Goal: Find specific page/section: Locate a particular part of the current website

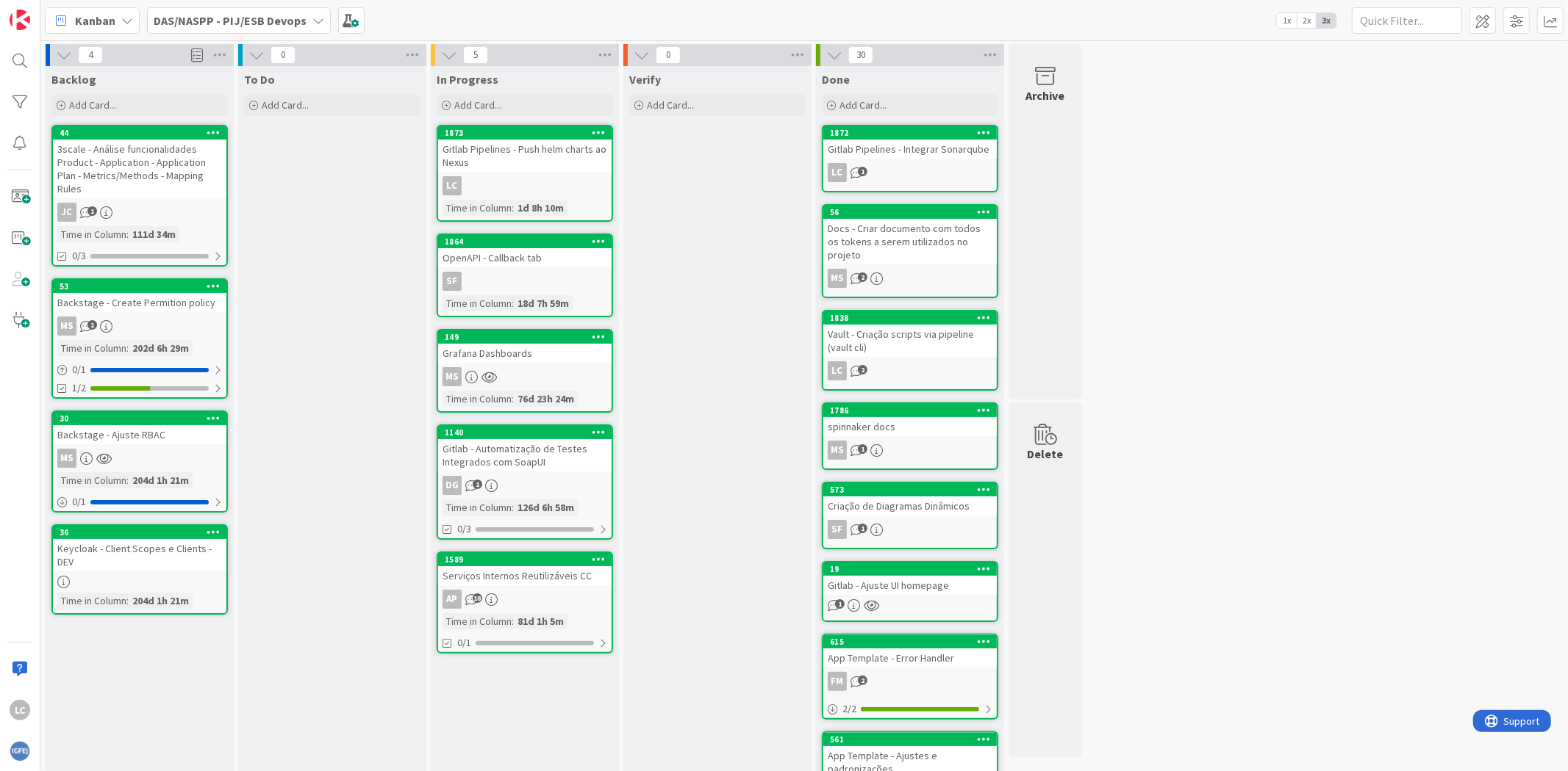
click at [299, 24] on b "DAS/NASPP - PIJ/ESB Devops" at bounding box center [230, 20] width 153 height 14
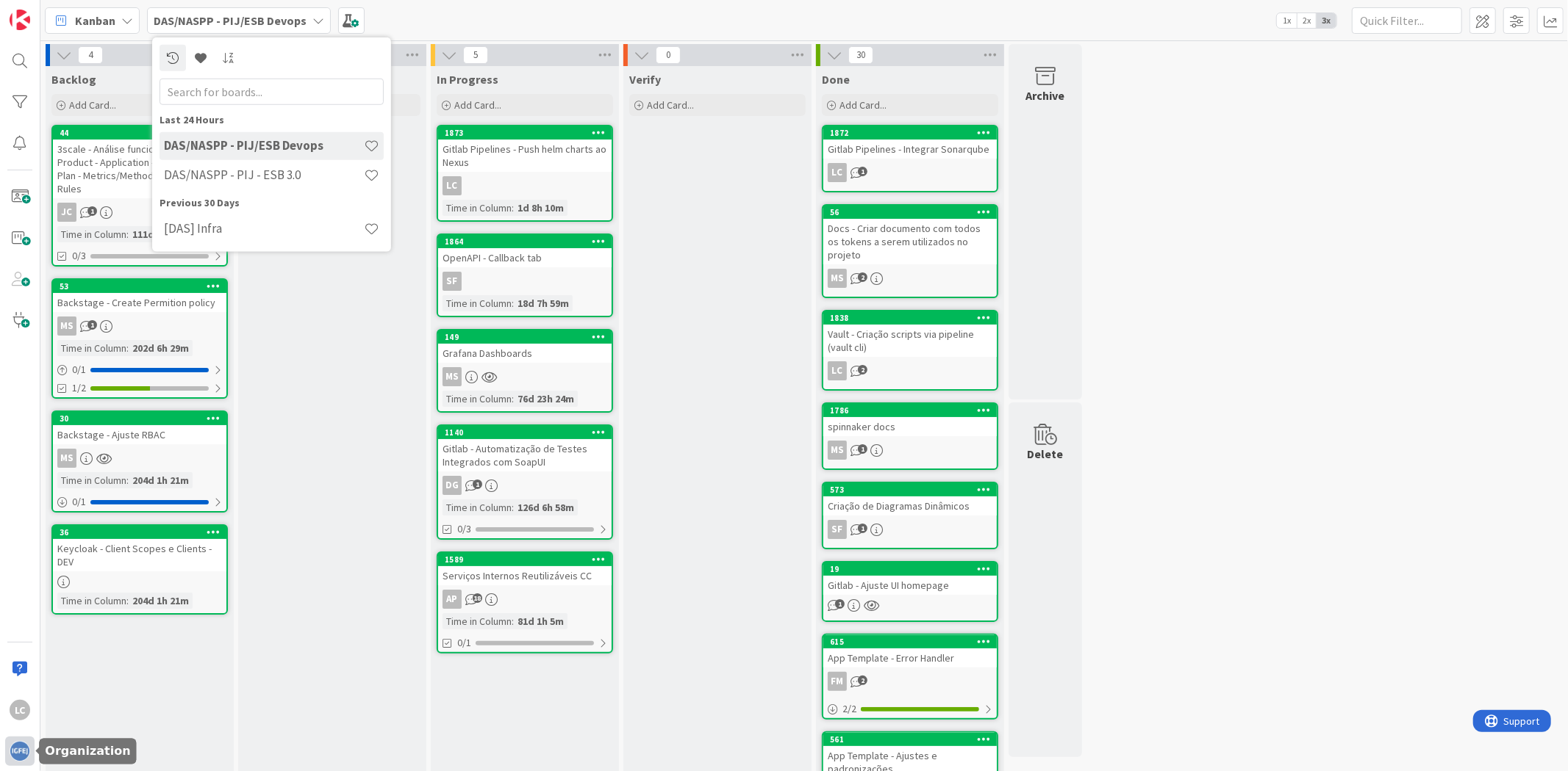
click at [24, 744] on img at bounding box center [20, 751] width 21 height 21
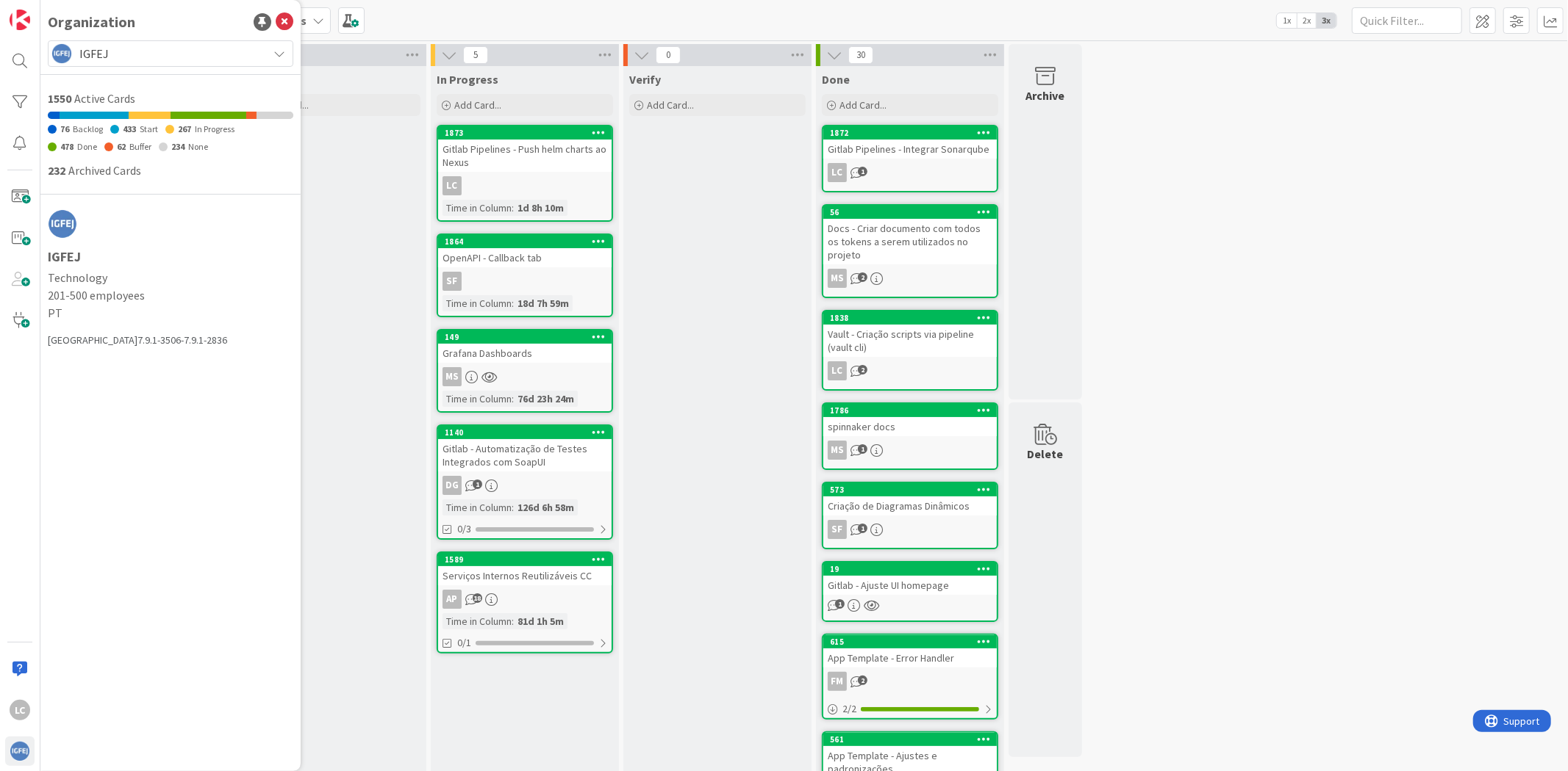
click at [201, 68] on div at bounding box center [170, 74] width 245 height 15
click at [195, 50] on span "IGFEJ" at bounding box center [169, 53] width 181 height 21
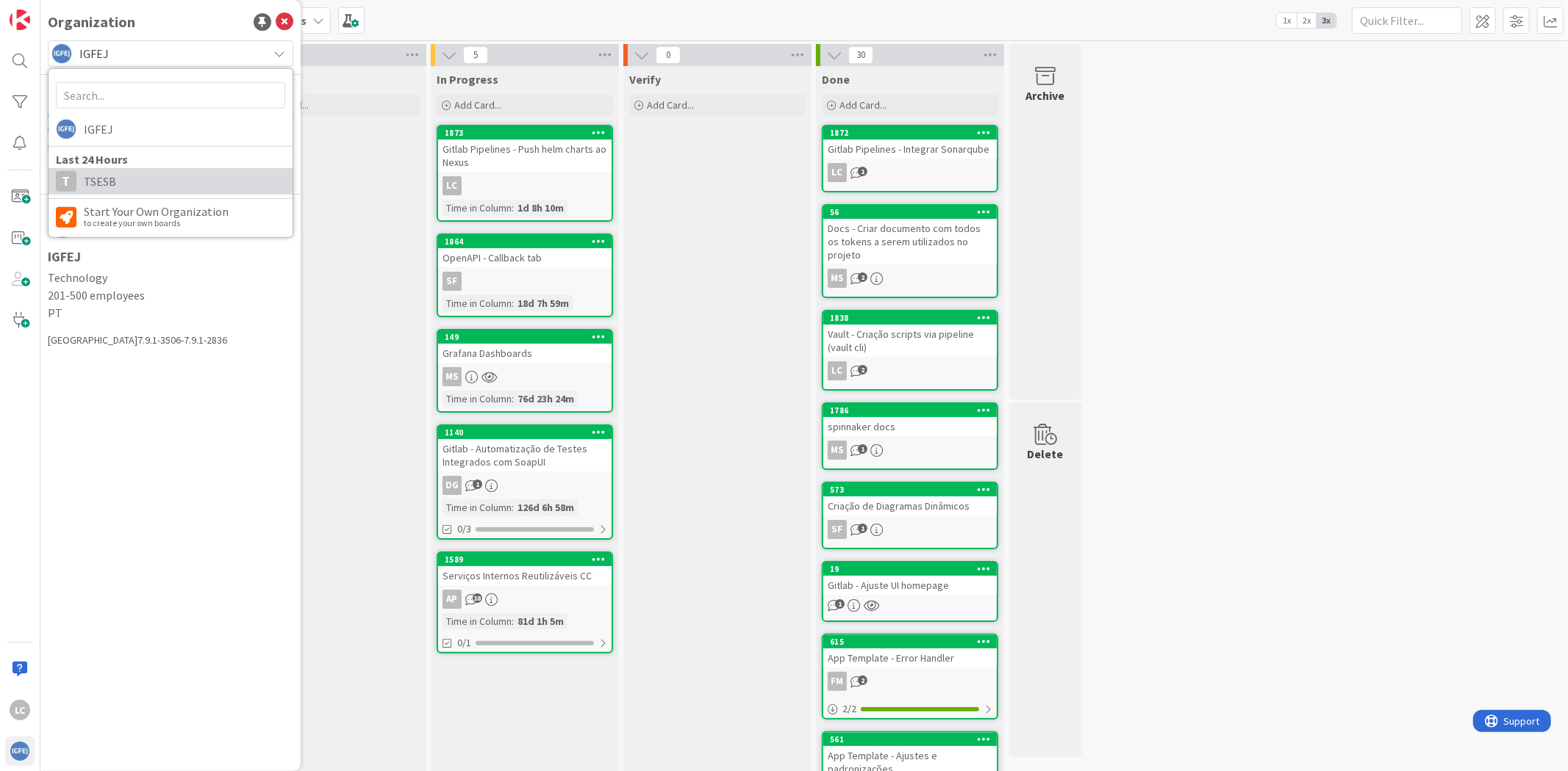
click at [109, 176] on span "TSESB" at bounding box center [184, 181] width 201 height 22
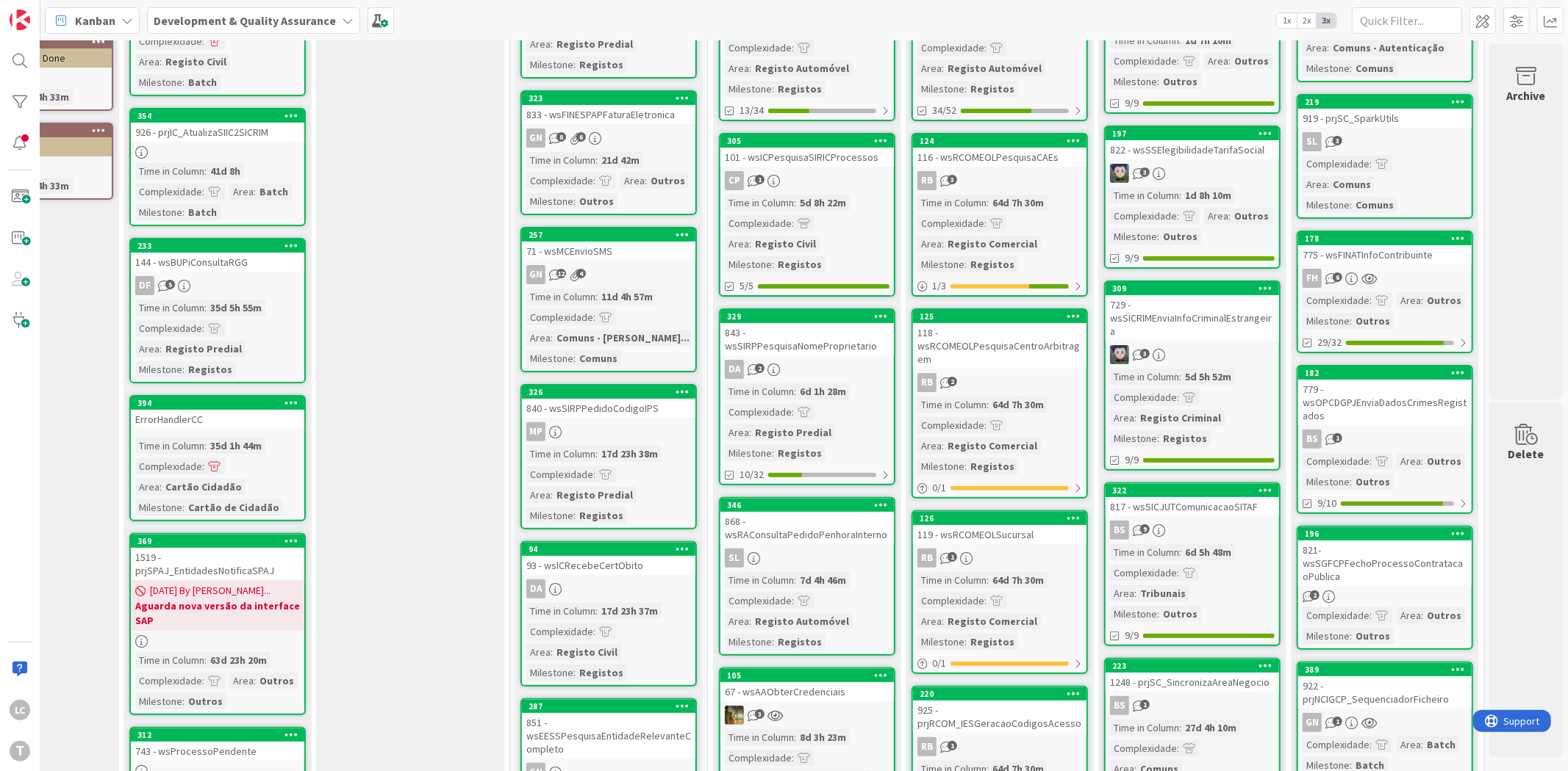
scroll to position [245, 132]
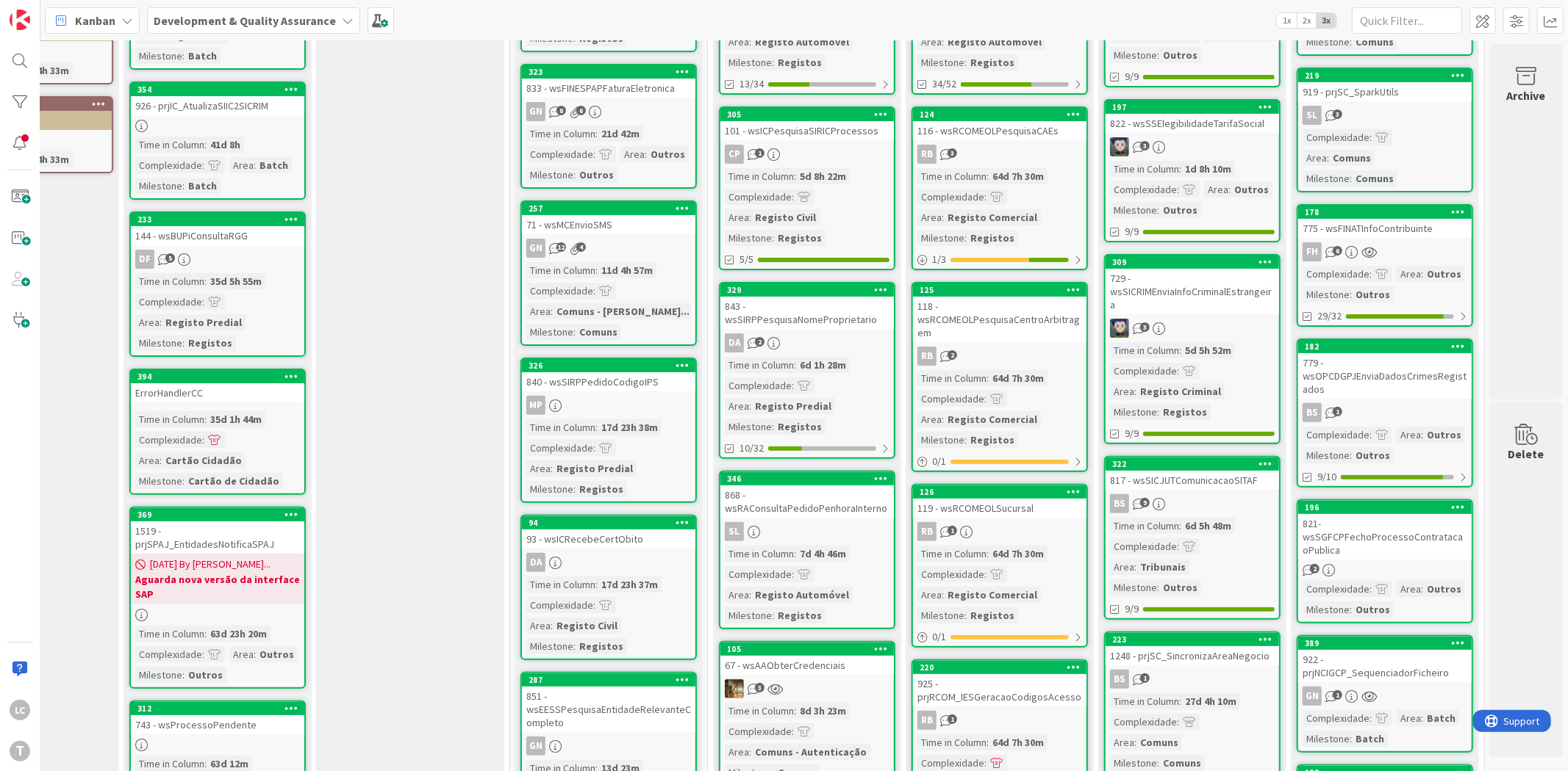
click at [1394, 353] on div "779 - wsOPCDGPJEnviaDadosCrimesRegistados" at bounding box center [1385, 376] width 173 height 46
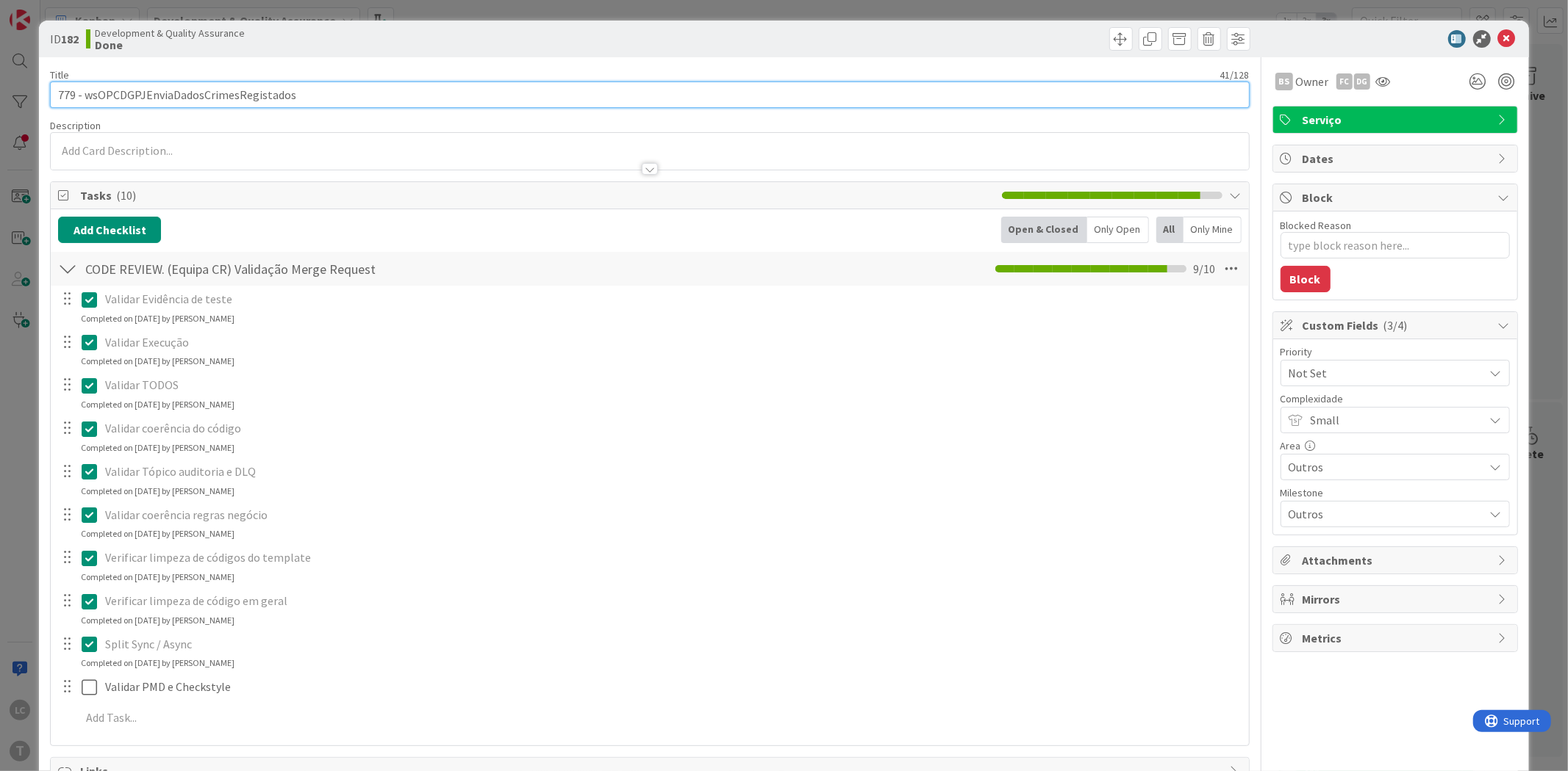
click at [211, 90] on input "779 - wsOPCDGPJEnviaDadosCrimesRegistados" at bounding box center [649, 94] width 1199 height 27
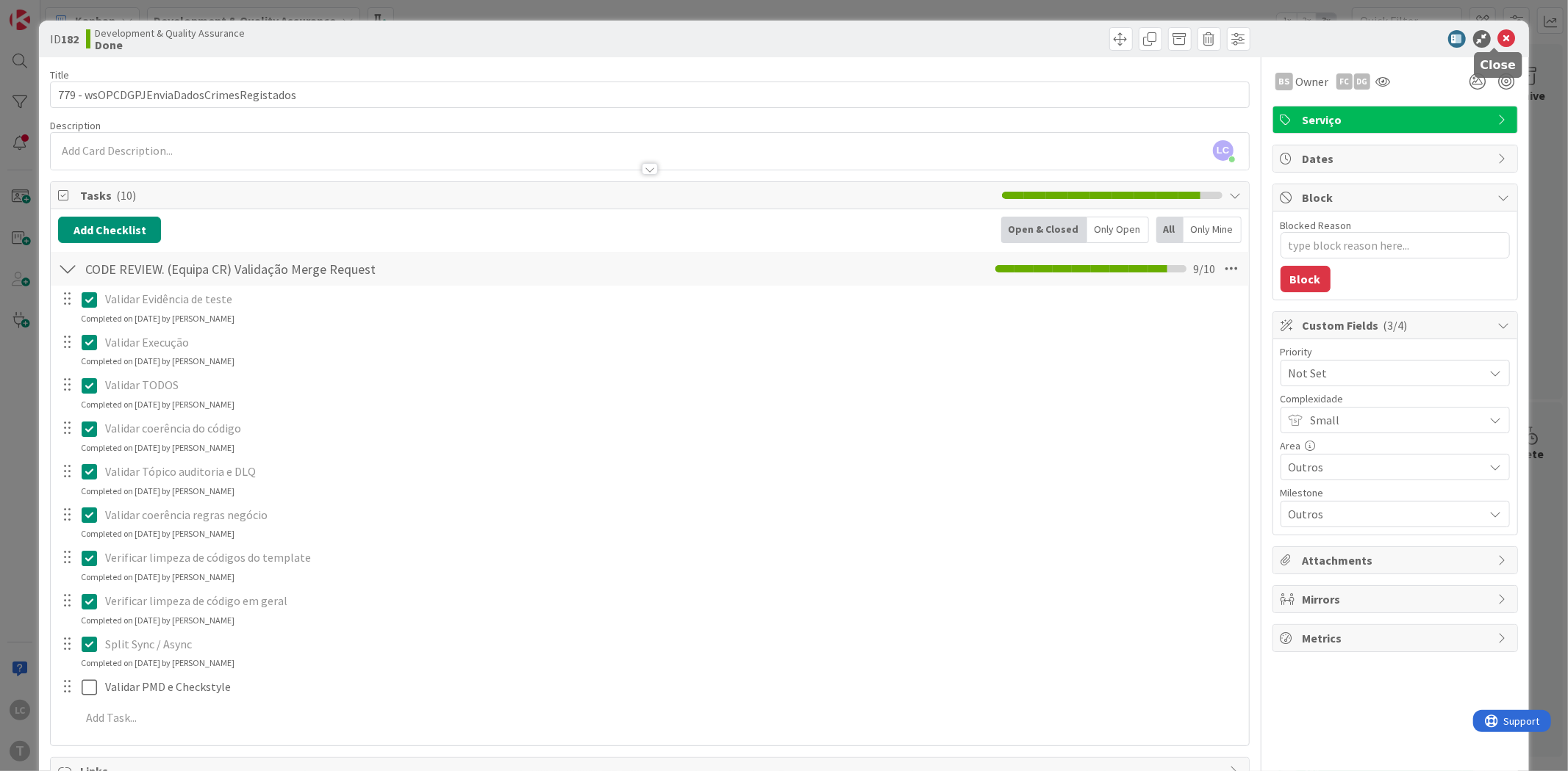
click at [1498, 37] on icon at bounding box center [1506, 39] width 17 height 17
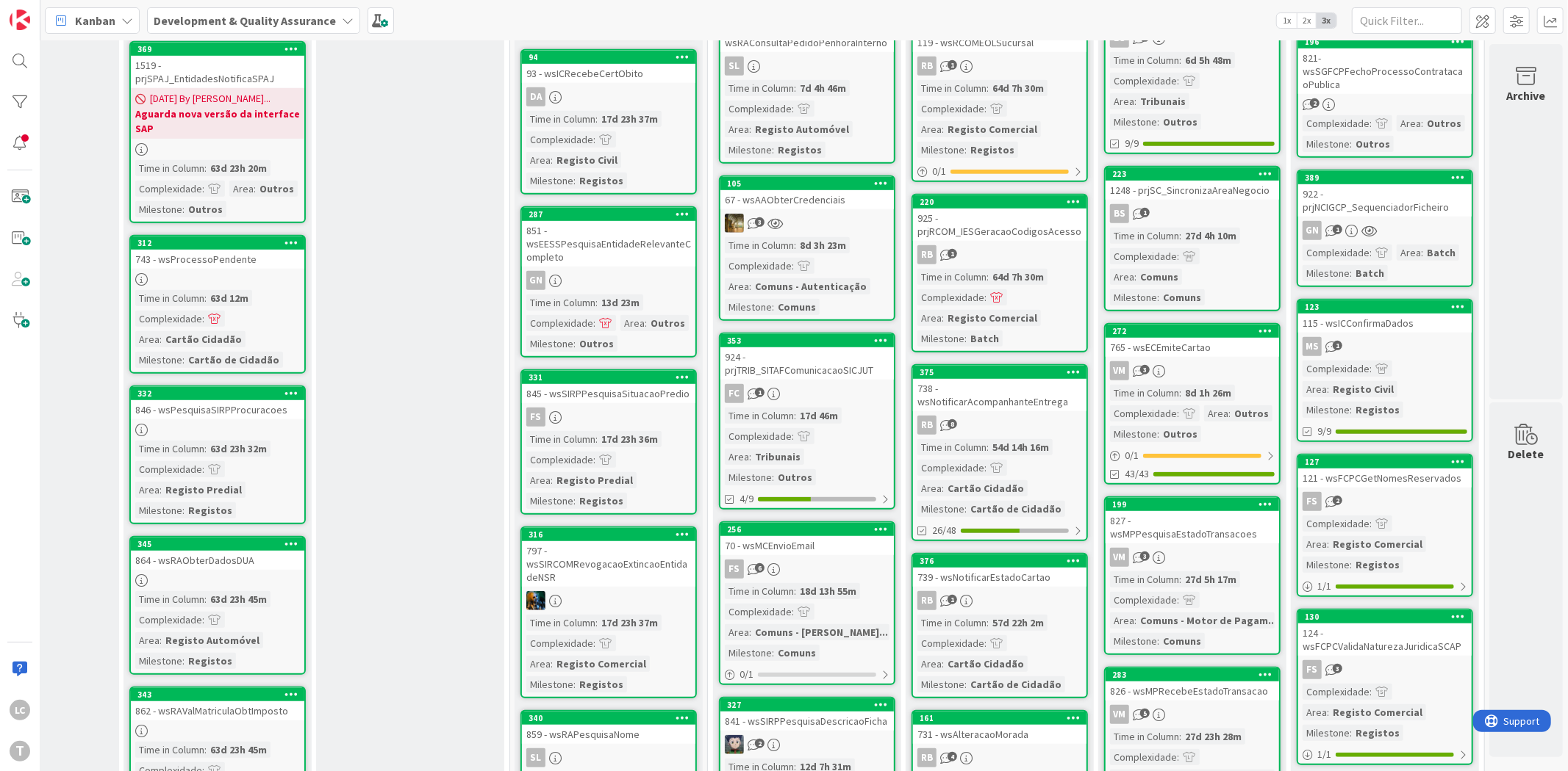
scroll to position [735, 132]
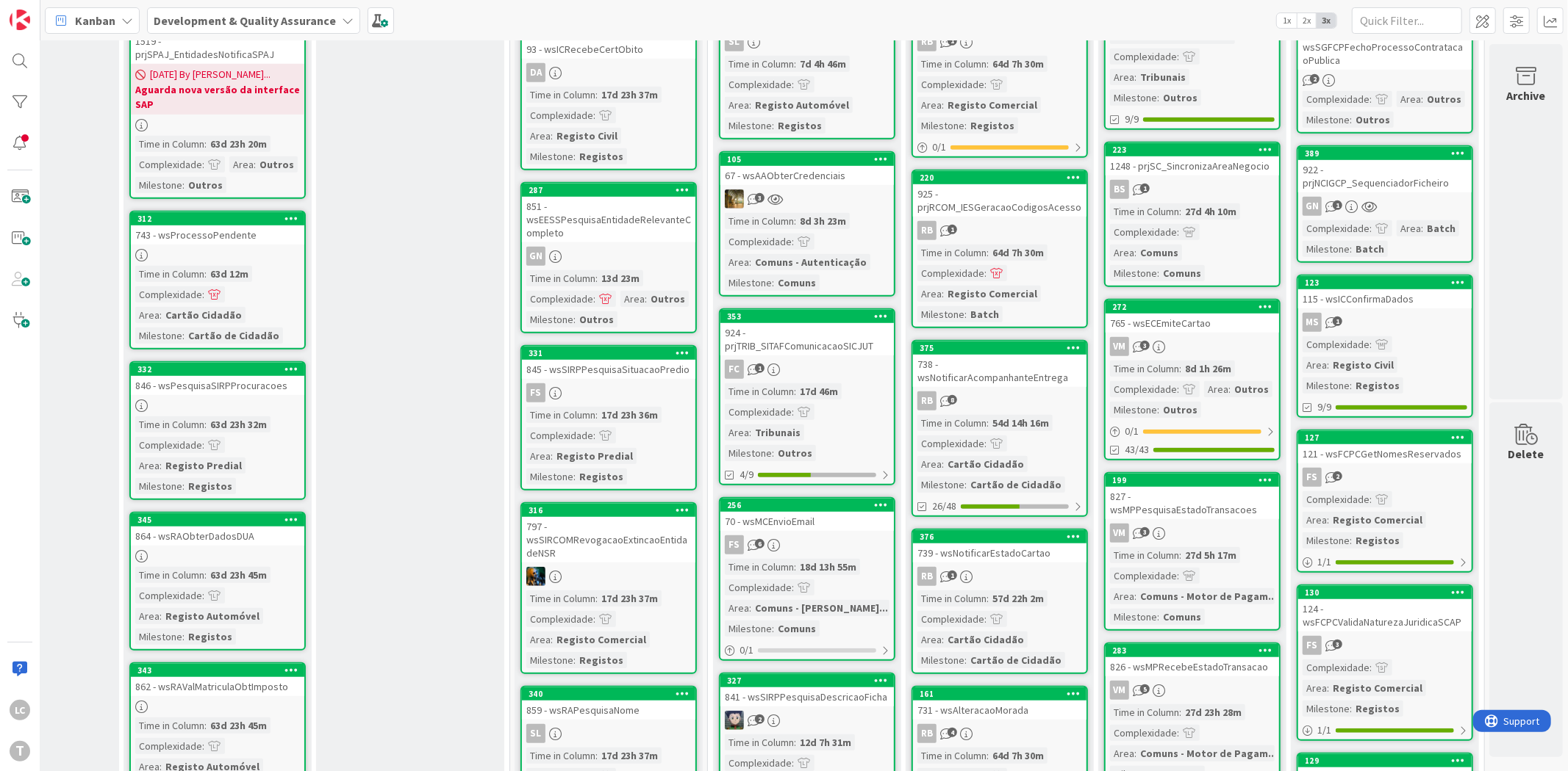
click at [1405, 444] on div "121 - wsFCPCGetNomesReservados" at bounding box center [1385, 453] width 173 height 19
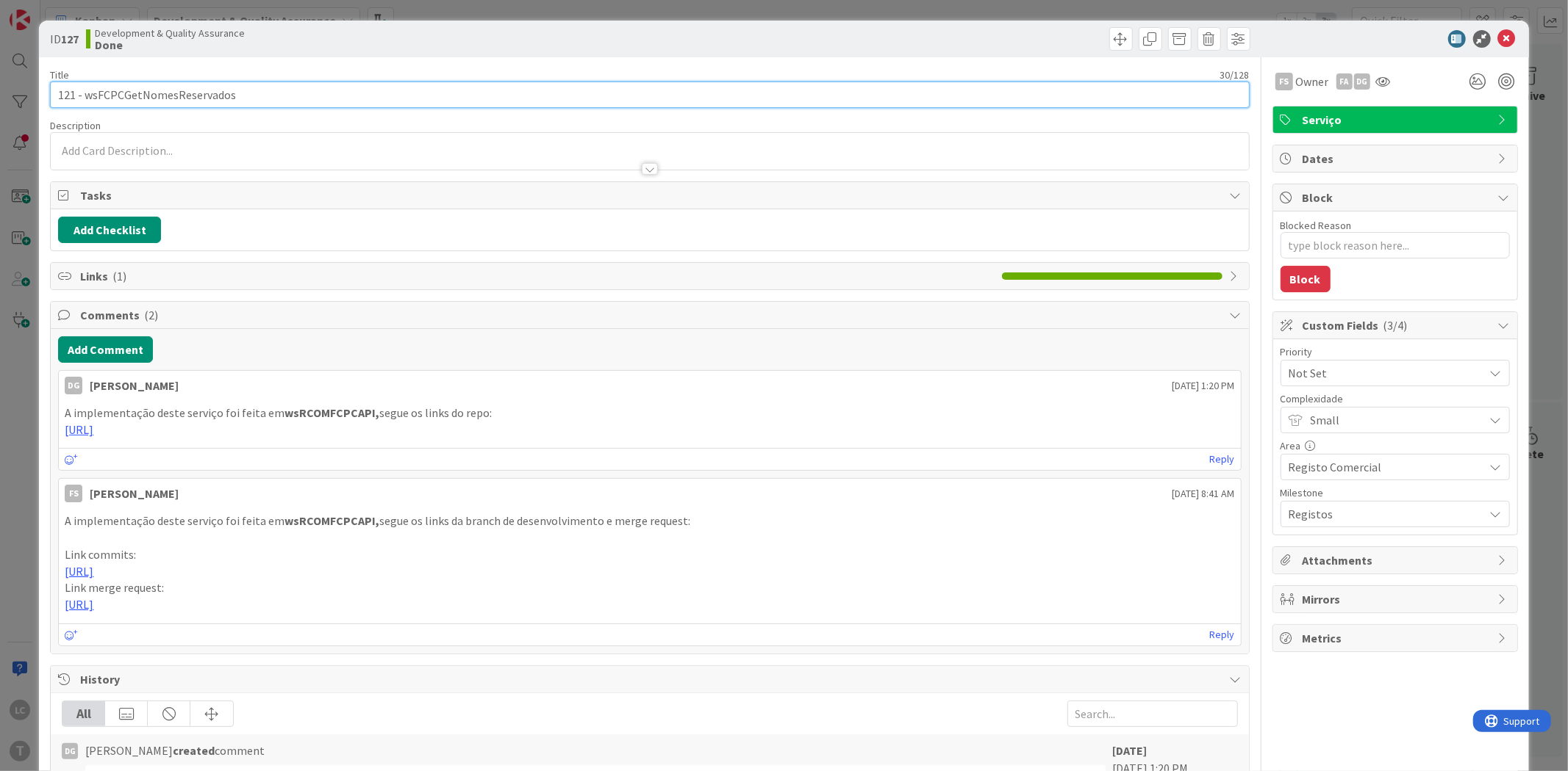
click at [207, 89] on input "121 - wsFCPCGetNomesReservados" at bounding box center [649, 94] width 1199 height 27
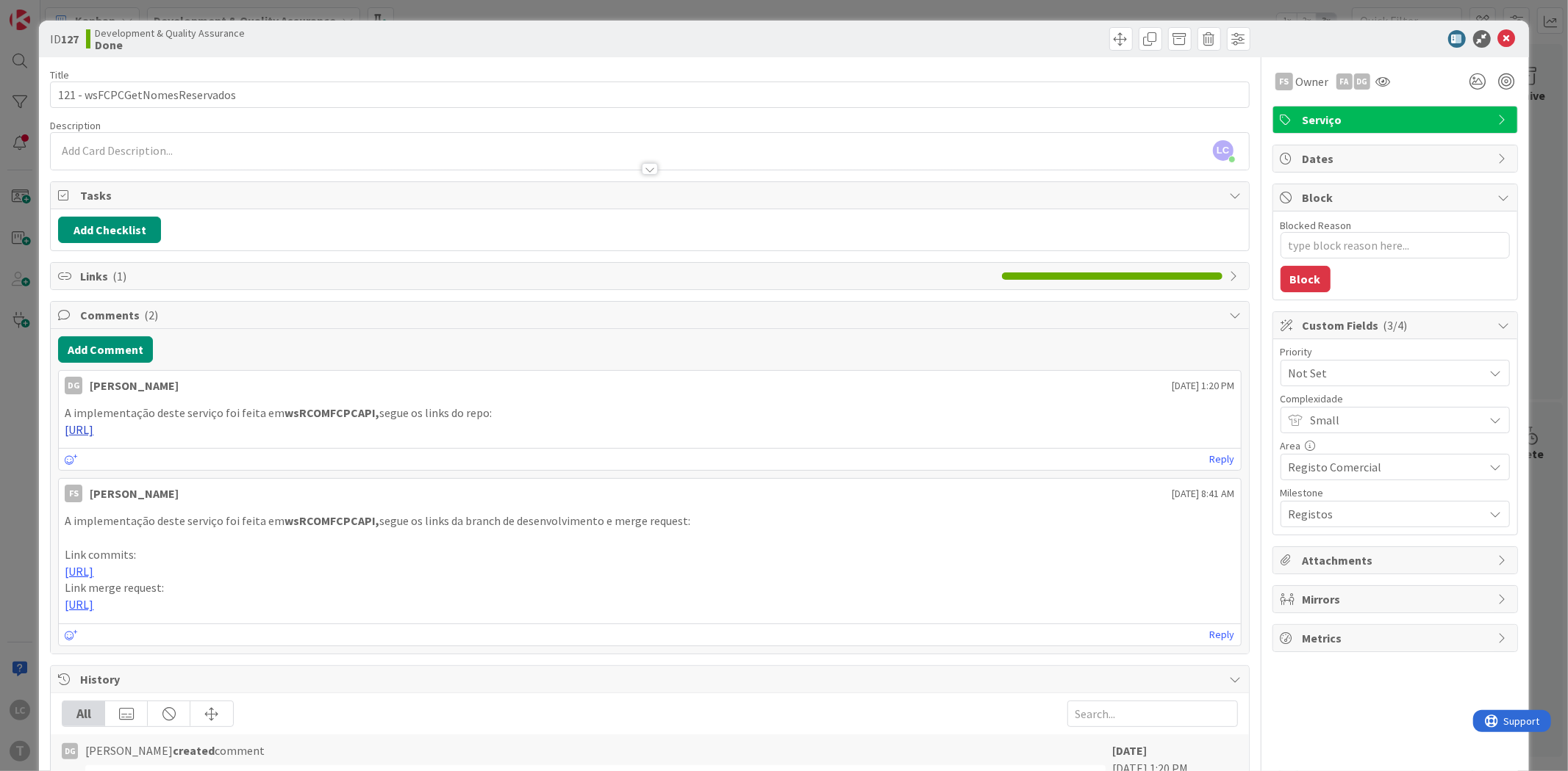
drag, startPoint x: 446, startPoint y: 435, endPoint x: 362, endPoint y: 435, distance: 84.0
click at [362, 435] on p "[URL]" at bounding box center [649, 430] width 1170 height 17
click at [1498, 40] on icon at bounding box center [1506, 39] width 17 height 17
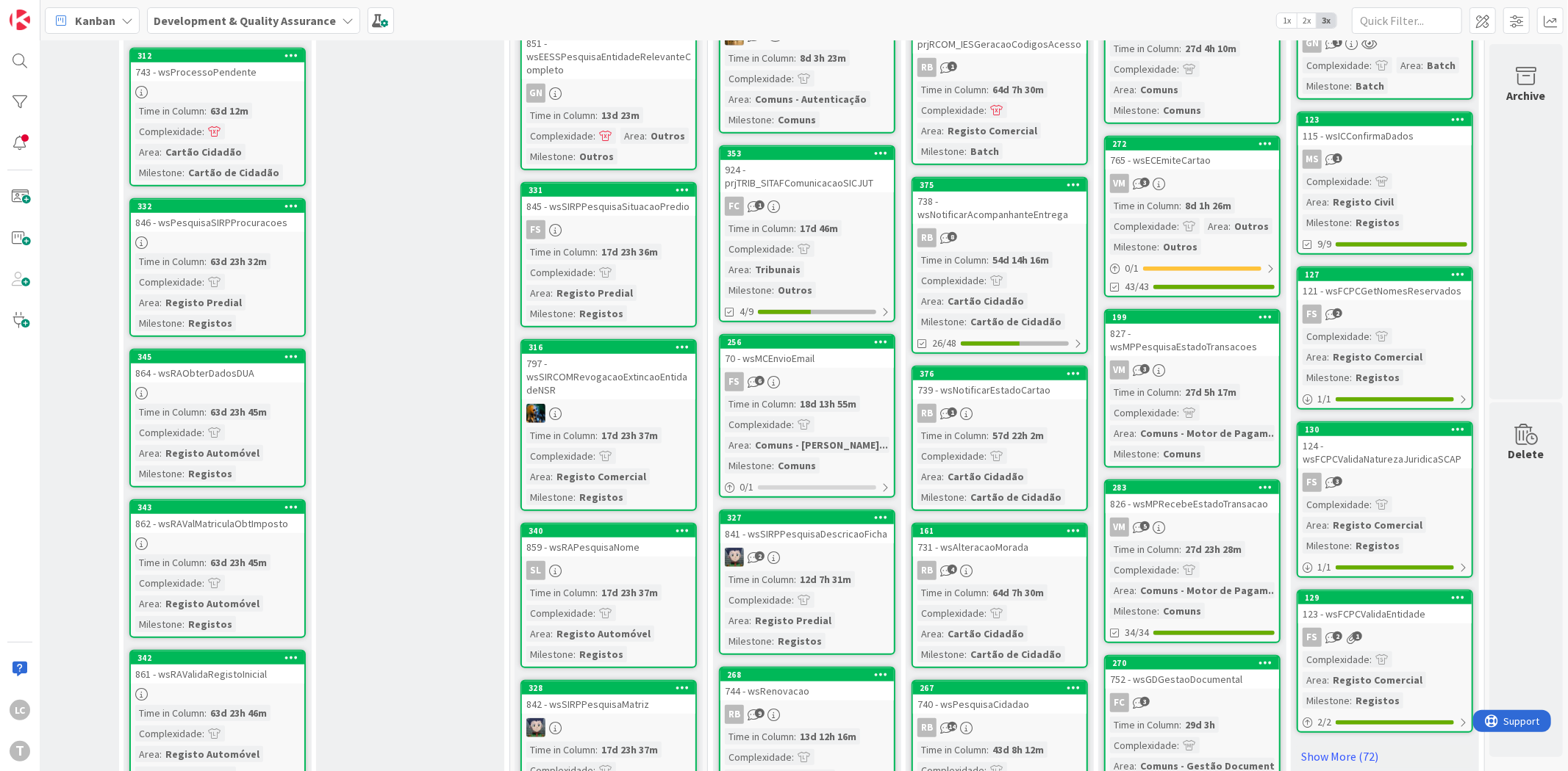
click at [1410, 436] on div "124 - wsFCPCValidaNaturezaJuridicaSCAP" at bounding box center [1385, 452] width 173 height 33
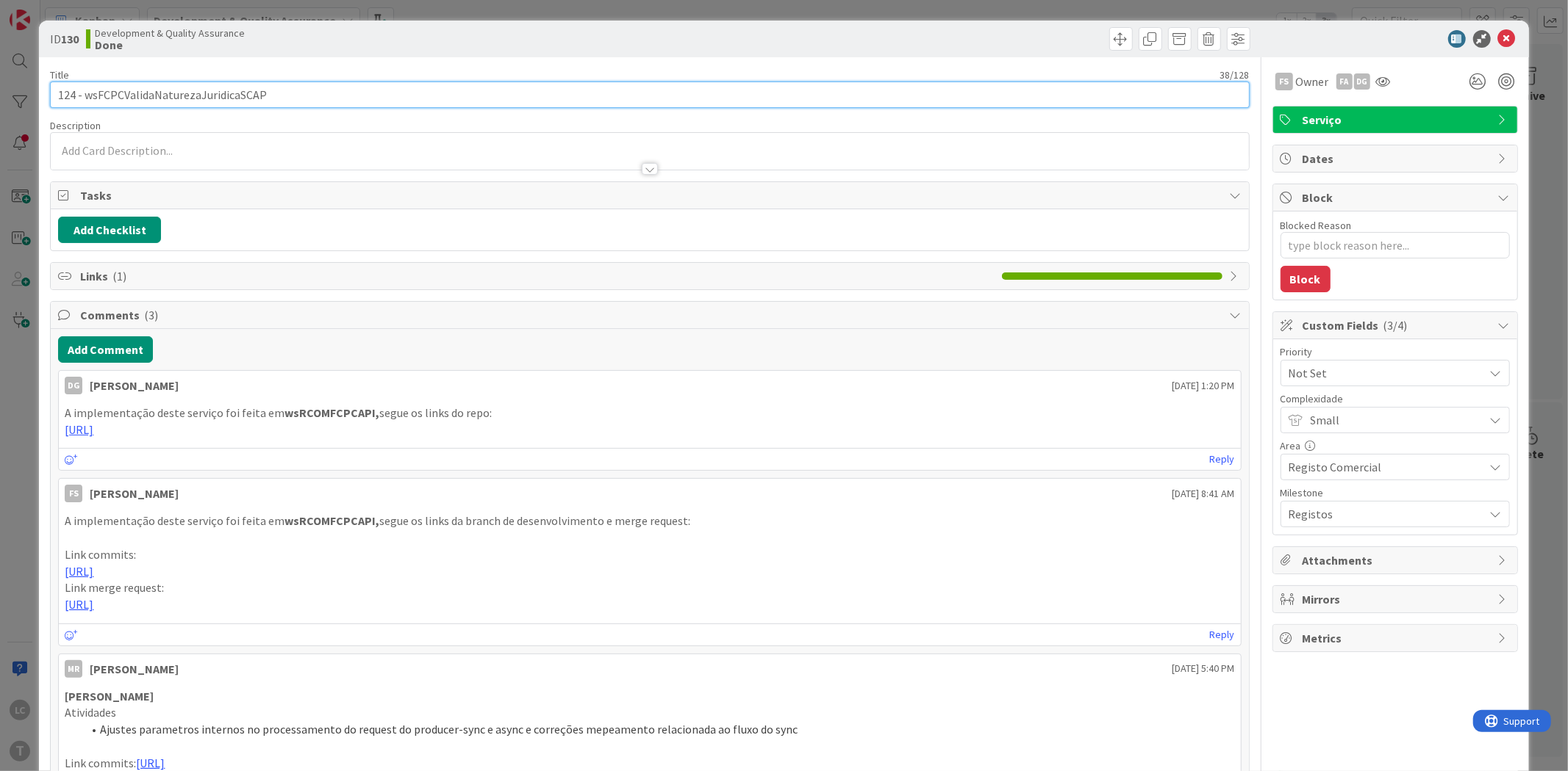
click at [216, 103] on input "124 - wsFCPCValidaNaturezaJuridicaSCAP" at bounding box center [649, 94] width 1199 height 27
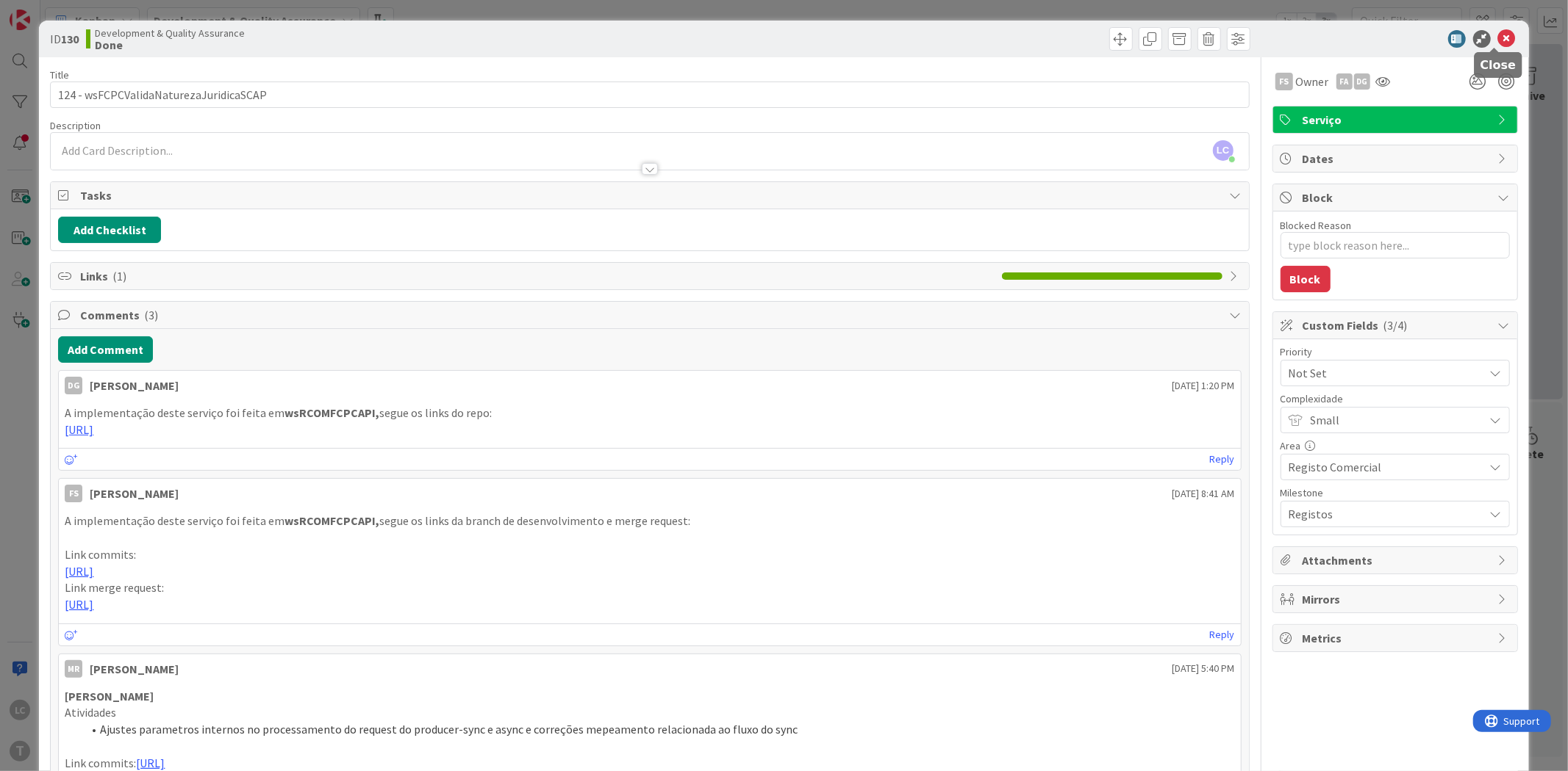
drag, startPoint x: 1495, startPoint y: 31, endPoint x: 1502, endPoint y: 59, distance: 28.9
click at [1498, 31] on icon at bounding box center [1506, 39] width 17 height 17
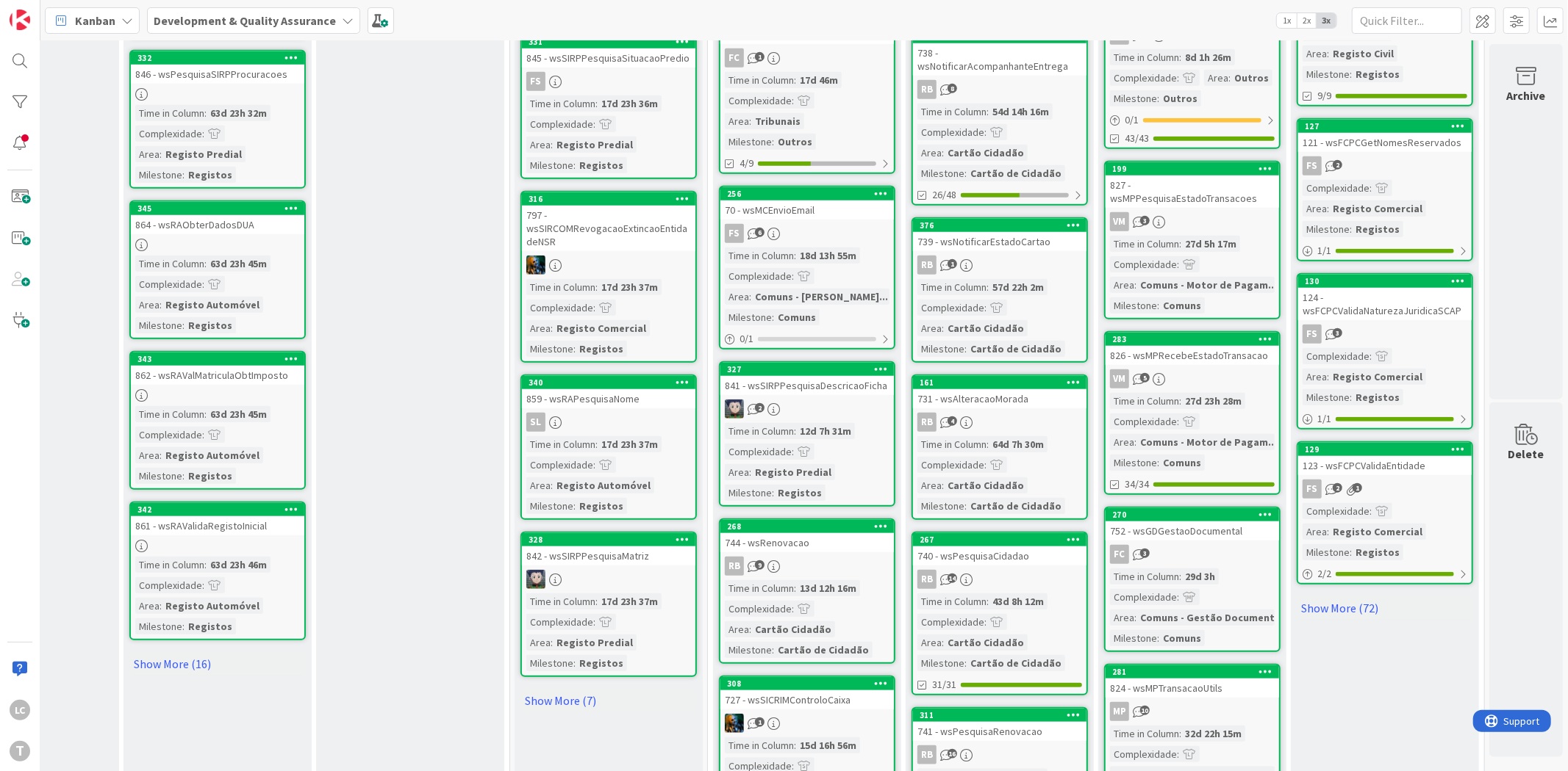
scroll to position [1060, 132]
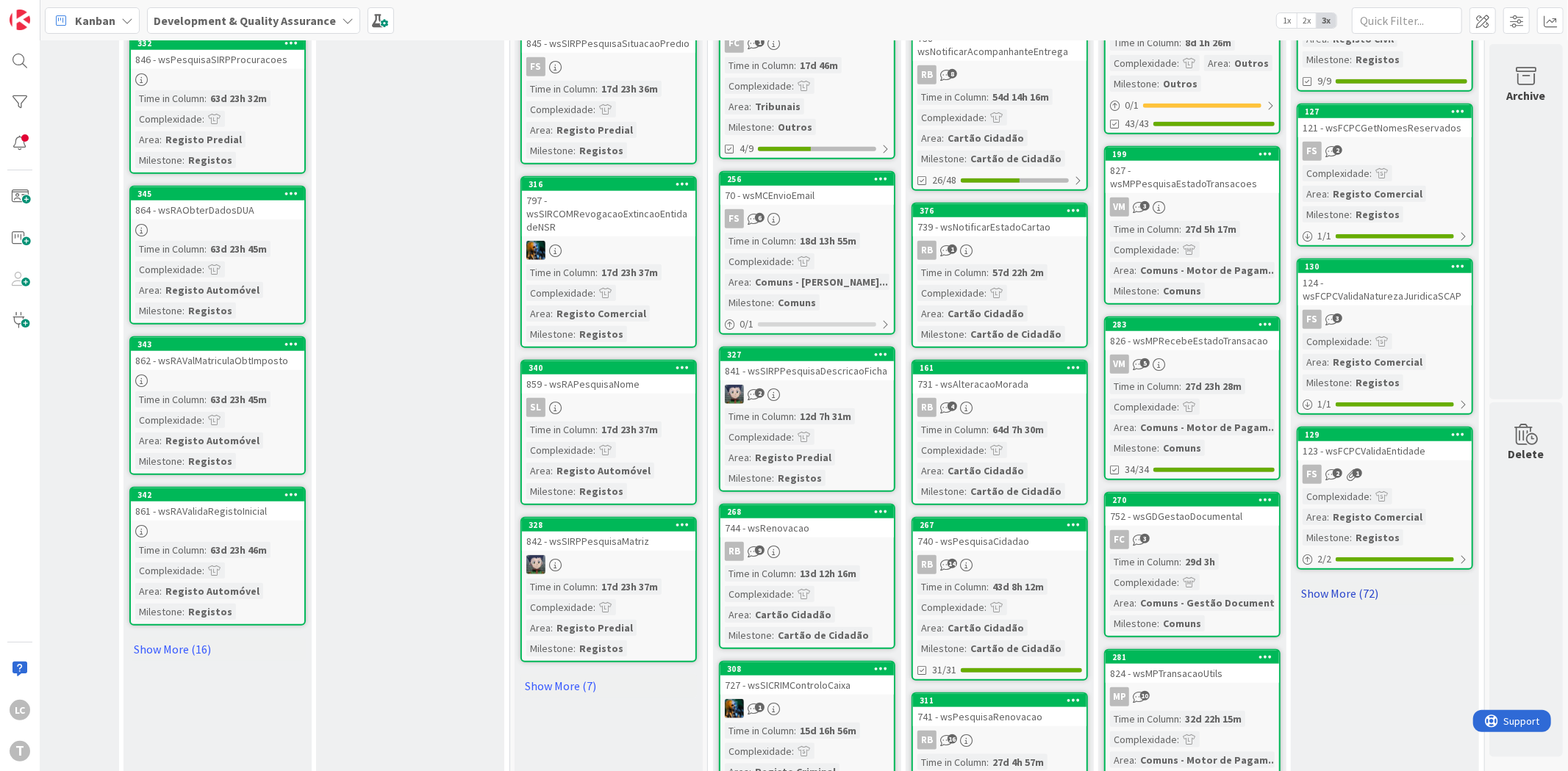
click at [1340, 582] on link "Show More (72)" at bounding box center [1385, 593] width 176 height 24
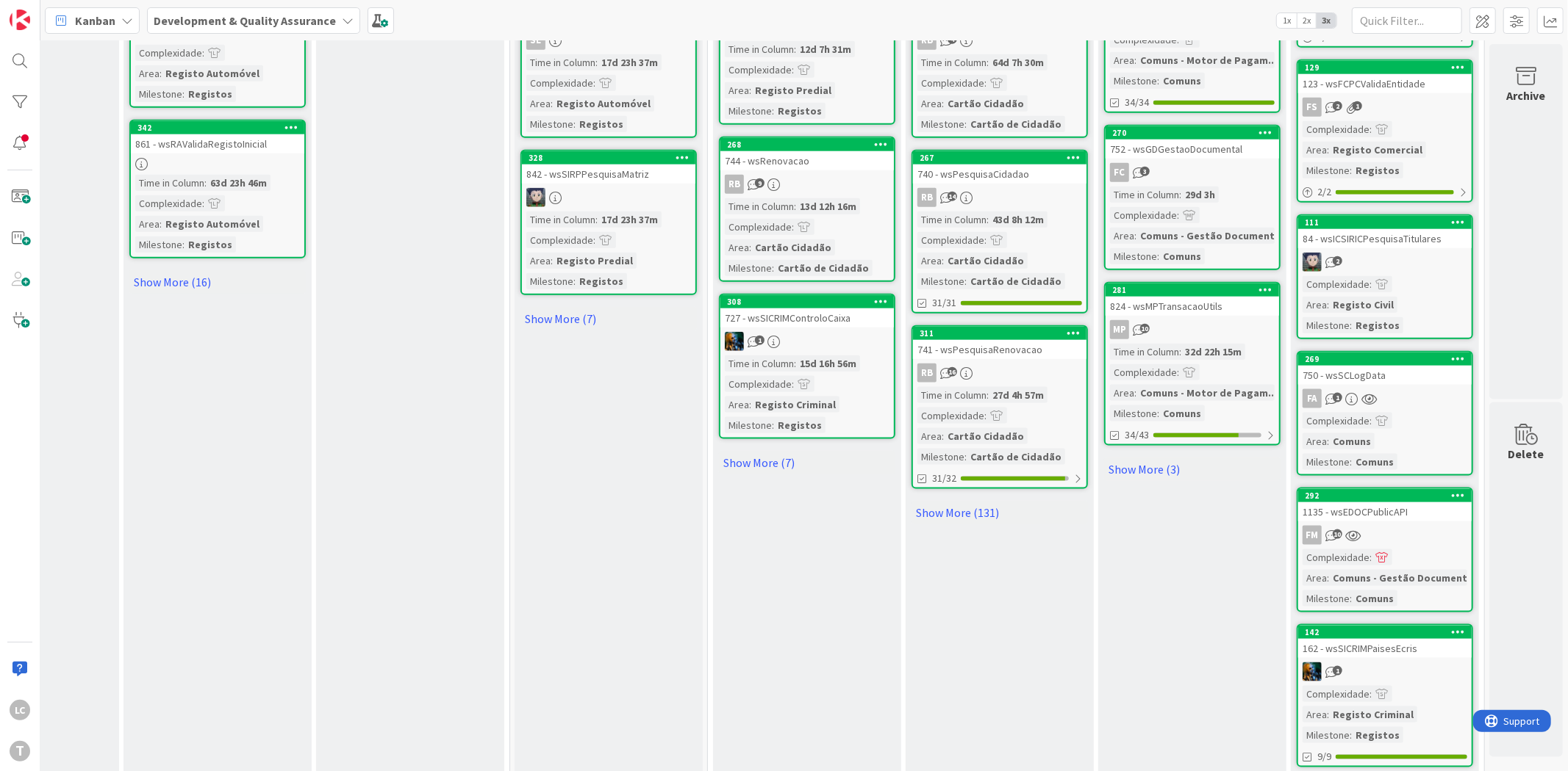
scroll to position [1469, 132]
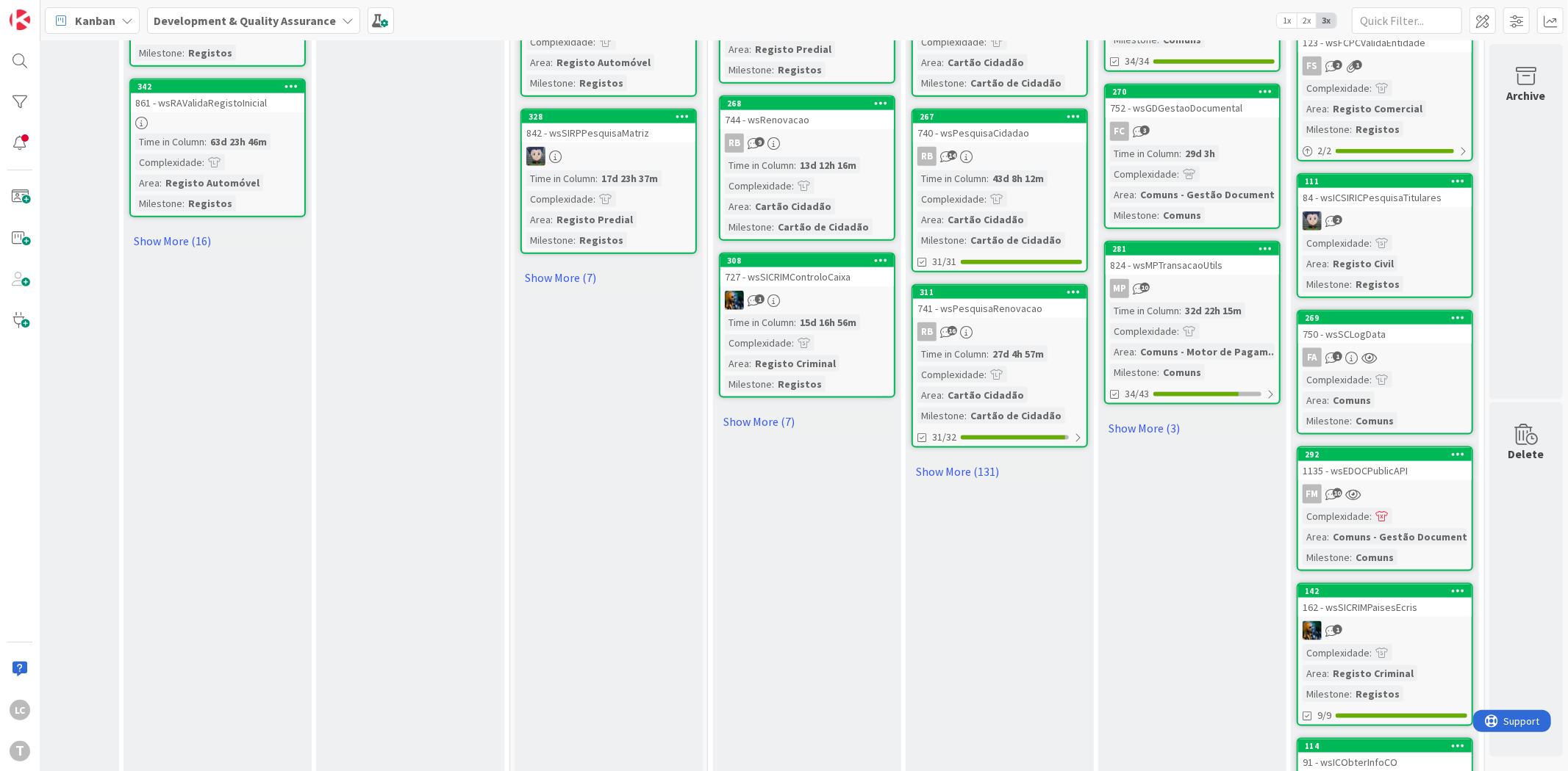
click at [1399, 212] on div "2" at bounding box center [1385, 221] width 173 height 19
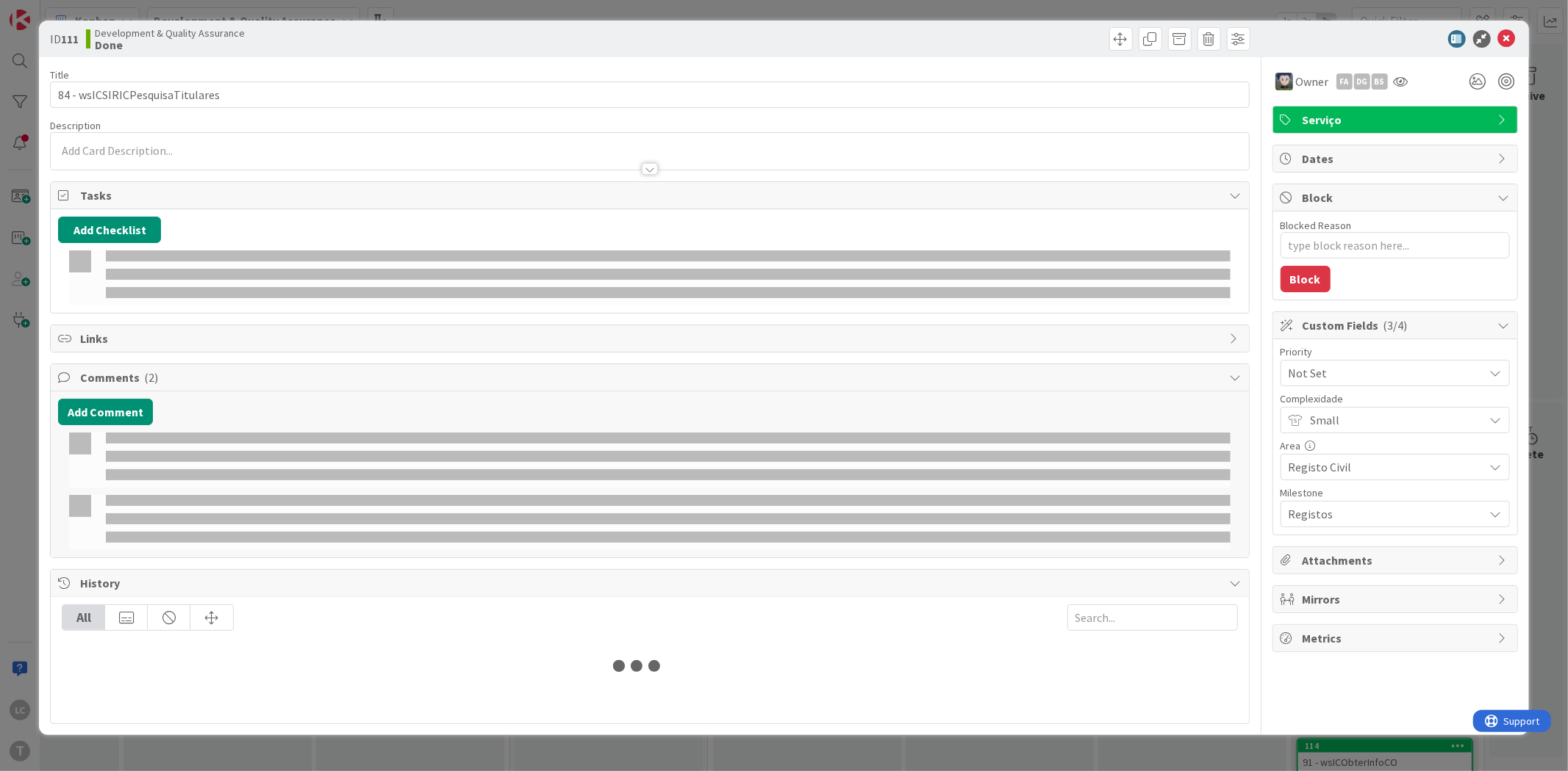
type textarea "x"
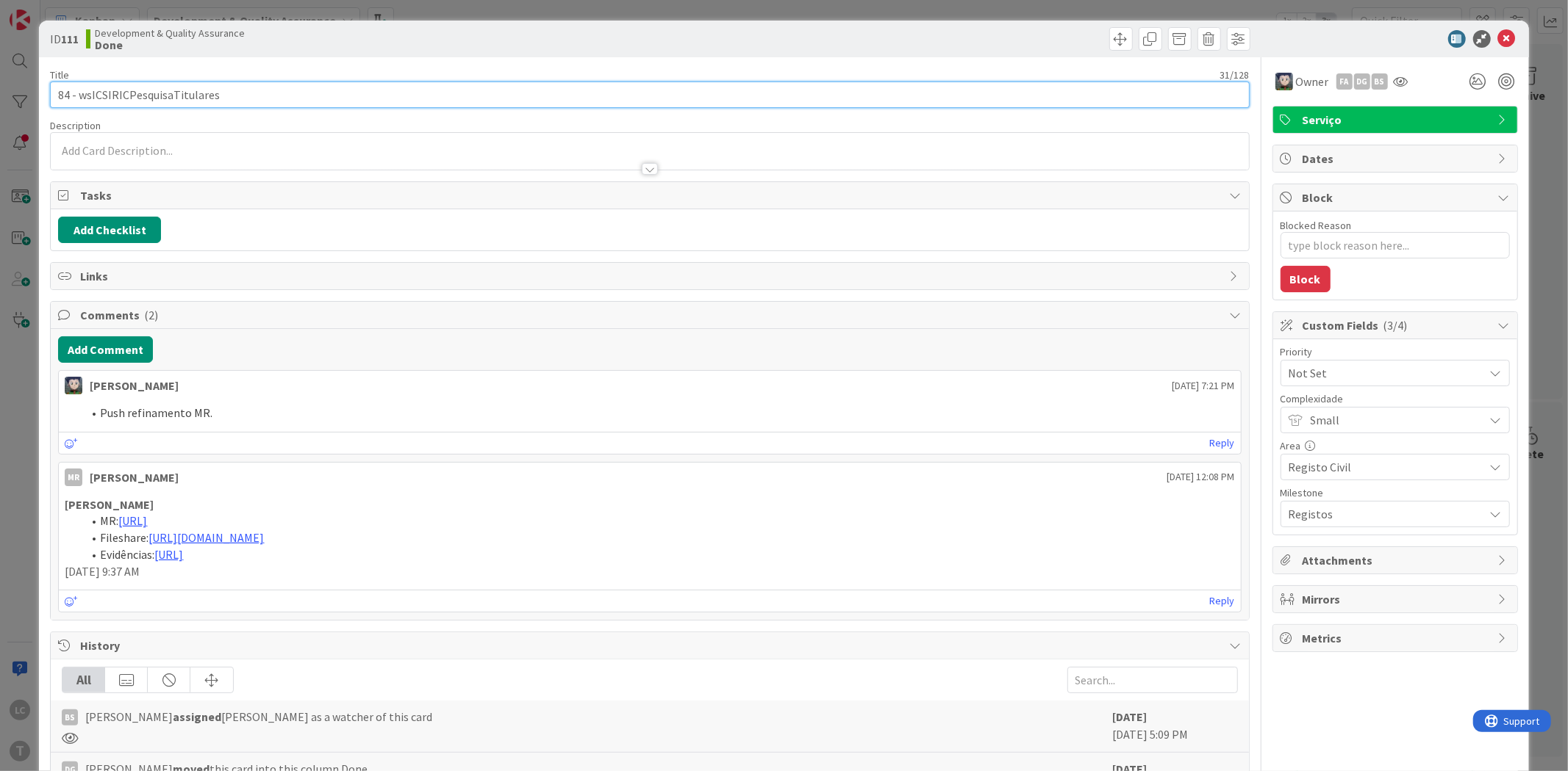
click at [197, 94] on input "84 - wsICSIRICPesquisaTitulares" at bounding box center [649, 94] width 1199 height 27
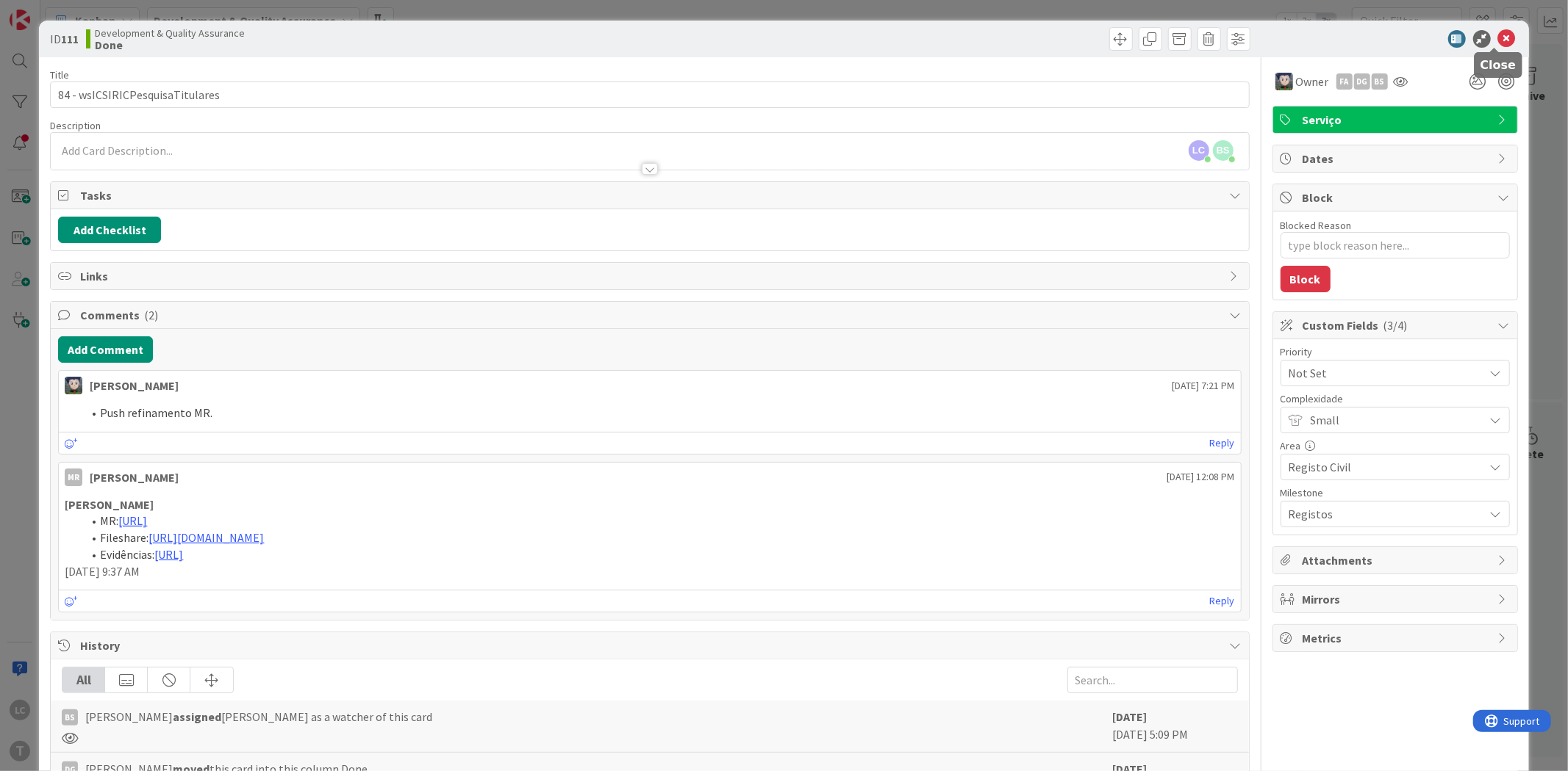
click at [1500, 33] on icon at bounding box center [1506, 39] width 17 height 17
